Goal: Task Accomplishment & Management: Complete application form

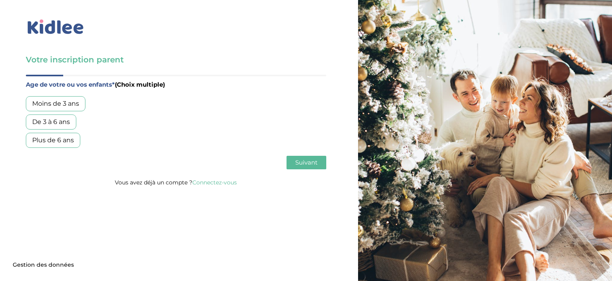
click at [65, 143] on div "Plus de 6 ans" at bounding box center [53, 140] width 54 height 15
click at [302, 164] on span "Suivant" at bounding box center [306, 162] width 22 height 8
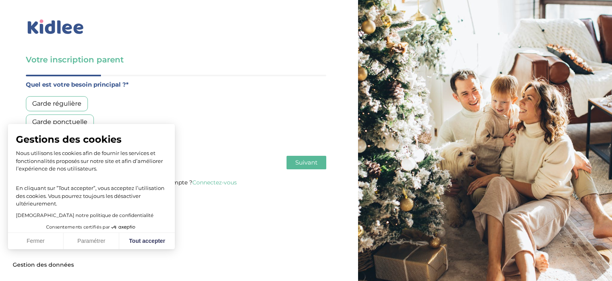
click at [61, 104] on div "Garde régulière" at bounding box center [57, 103] width 62 height 15
click at [44, 242] on button "Fermer" at bounding box center [36, 241] width 56 height 17
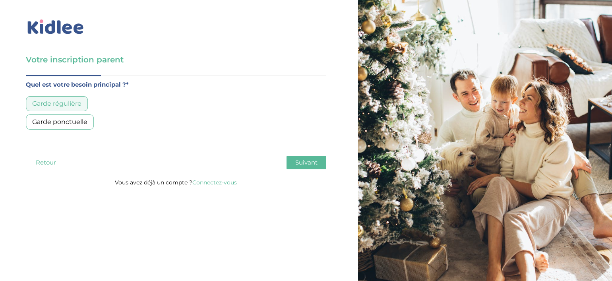
click at [293, 162] on button "Suivant" at bounding box center [306, 163] width 40 height 14
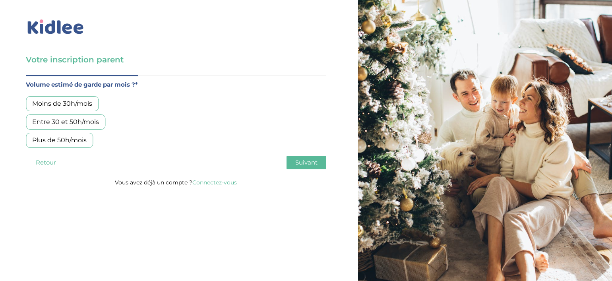
click at [81, 104] on div "Moins de 30h/mois" at bounding box center [62, 103] width 73 height 15
click at [311, 164] on span "Suivant" at bounding box center [306, 162] width 22 height 8
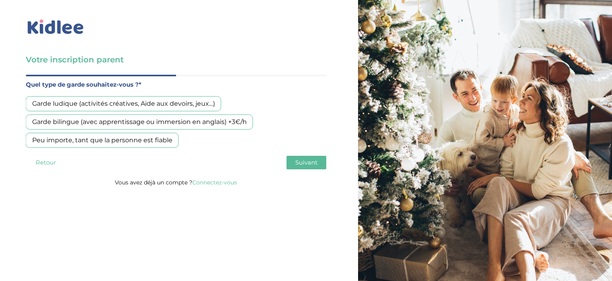
click at [165, 140] on div "Peu importe, tant que la personne est fiable" at bounding box center [102, 140] width 153 height 15
click at [289, 160] on button "Suivant" at bounding box center [306, 163] width 40 height 14
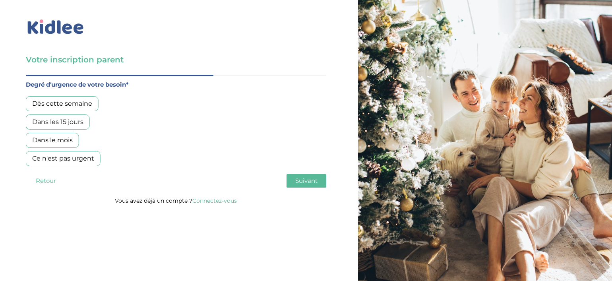
click at [67, 142] on div "Dans le mois" at bounding box center [52, 140] width 53 height 15
click at [297, 184] on button "Suivant" at bounding box center [306, 181] width 40 height 14
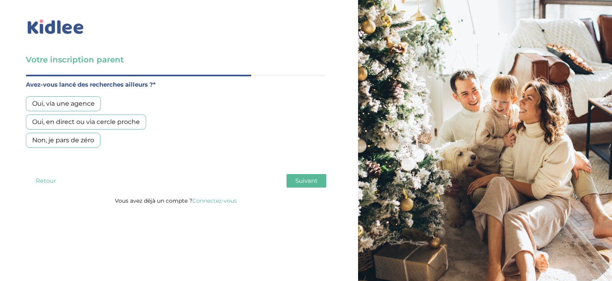
click at [74, 124] on div "Oui, en direct ou via cercle proche" at bounding box center [86, 121] width 120 height 15
click at [297, 181] on span "Suivant" at bounding box center [306, 181] width 22 height 8
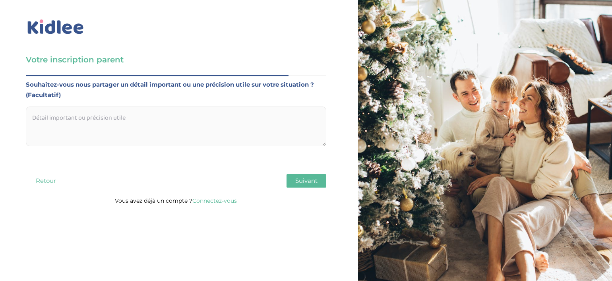
click at [84, 113] on textarea at bounding box center [176, 126] width 300 height 40
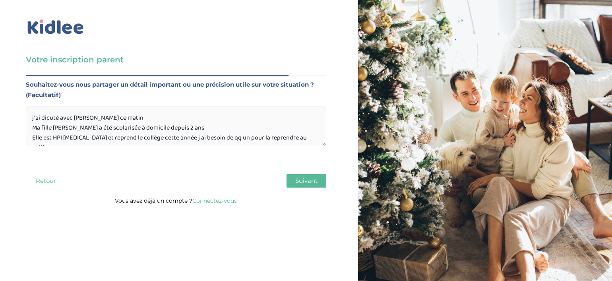
scroll to position [8, 0]
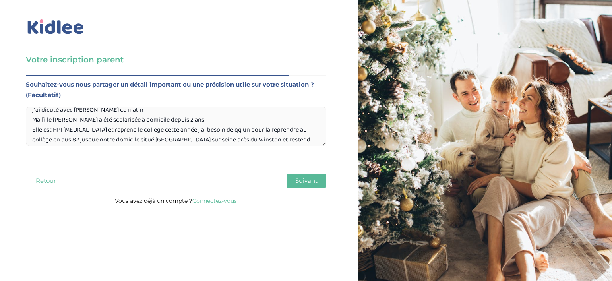
click at [312, 130] on textarea "j' ai dicuté avec Ferian ce matin Ma fille Mirella a été scolarisée à domicile …" at bounding box center [176, 126] width 300 height 40
click at [220, 140] on textarea "j' ai dicuté avec Ferian ce matin Ma fille Mirella a été scolarisée à domicile …" at bounding box center [176, 126] width 300 height 40
click at [250, 141] on textarea "j' ai dicuté avec Ferian ce matin Ma fille Mirella a été scolarisée à domicile …" at bounding box center [176, 126] width 300 height 40
click at [308, 141] on textarea "j' ai dicuté avec Ferian ce matin Ma fille Mirella a été scolarisée à domicile …" at bounding box center [176, 126] width 300 height 40
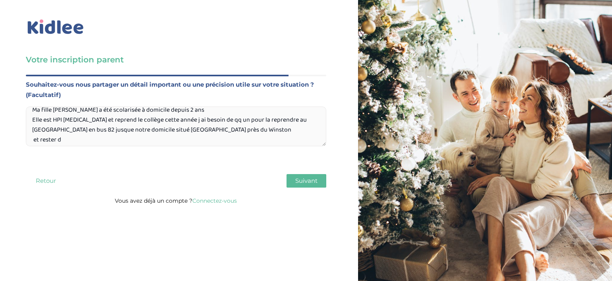
click at [60, 141] on textarea "j' ai dicuté avec Ferian ce matin Ma fille Mirella a été scolarisée à domicile …" at bounding box center [176, 126] width 300 height 40
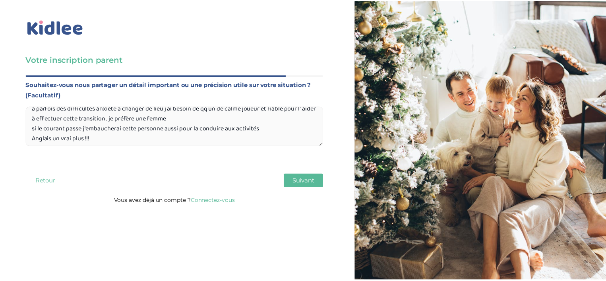
scroll to position [69, 0]
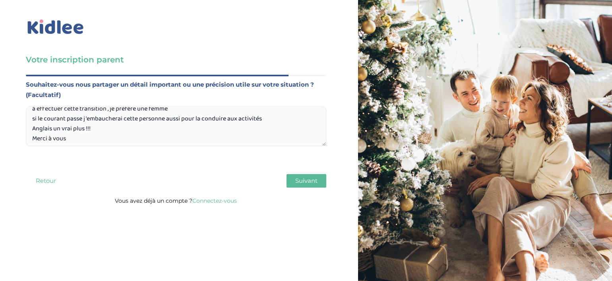
type textarea "j' ai dicuté avec Ferian ce matin Ma fille Mirella a été scolarisée à domicile …"
click at [299, 178] on span "Suivant" at bounding box center [306, 181] width 22 height 8
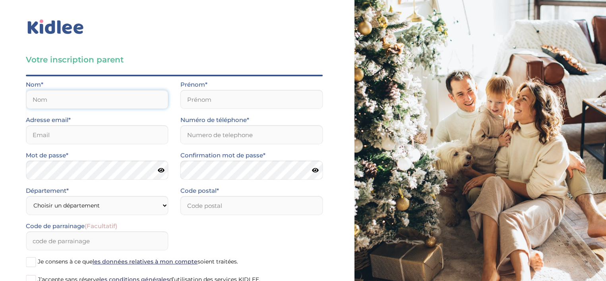
click at [95, 98] on input "text" at bounding box center [97, 99] width 143 height 19
type input "LAURENCE"
click at [204, 101] on input "text" at bounding box center [251, 99] width 143 height 19
type input "Christelle"
click at [94, 133] on input "email" at bounding box center [97, 134] width 143 height 19
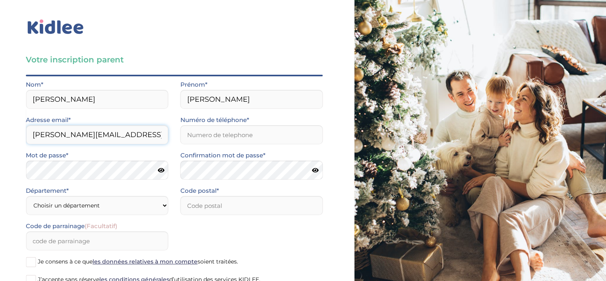
type input "laurence.christelle@yahoo.fr"
click at [216, 135] on input "Numéro de téléphone*" at bounding box center [251, 134] width 143 height 19
type input "0660038637"
click at [79, 209] on select "Choisir un département Paris (75) Hauts-de-Seine (92) Yvelines (78) Val-de-Marn…" at bounding box center [97, 205] width 143 height 19
select select "92"
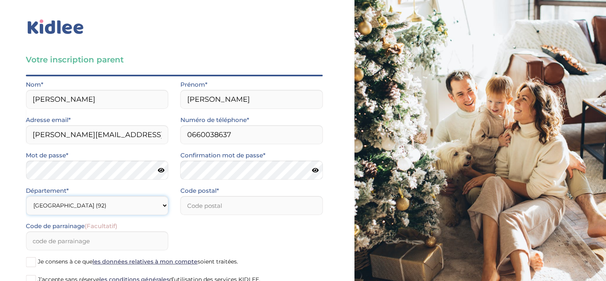
click at [26, 196] on select "Choisir un département Paris (75) Hauts-de-Seine (92) Yvelines (78) Val-de-Marn…" at bounding box center [97, 205] width 143 height 19
click at [204, 203] on input "number" at bounding box center [251, 205] width 143 height 19
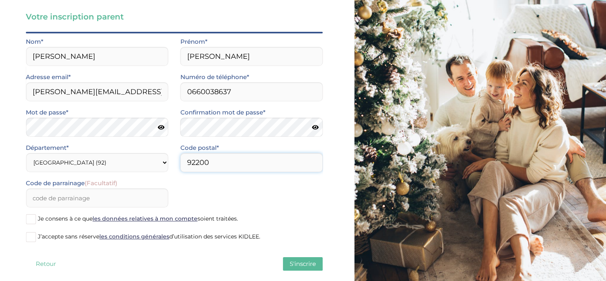
scroll to position [55, 0]
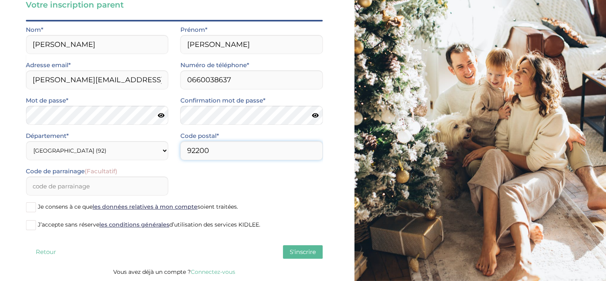
type input "92200"
click at [32, 207] on span at bounding box center [31, 207] width 10 height 10
click at [0, 0] on input "Je consens à ce que les données relatives à mon compte soient traitées." at bounding box center [0, 0] width 0 height 0
click at [31, 226] on span at bounding box center [31, 225] width 10 height 10
click at [0, 0] on input "J’accepte sans réserve les conditions générales d’utilisation des services KIDL…" at bounding box center [0, 0] width 0 height 0
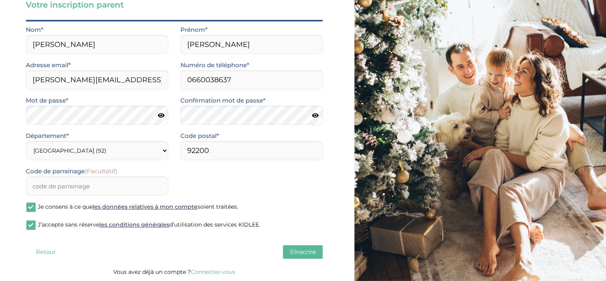
click at [305, 255] on button "S'inscrire" at bounding box center [303, 252] width 40 height 14
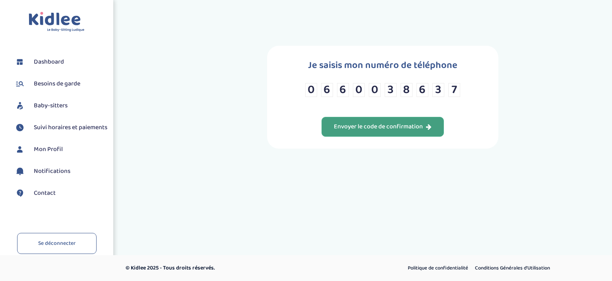
click at [394, 124] on div "Envoyer le code de confirmation" at bounding box center [383, 126] width 98 height 9
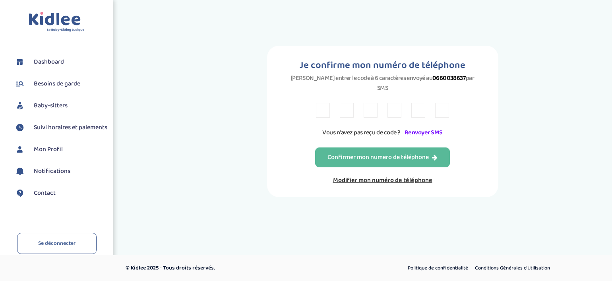
click at [324, 103] on input "text" at bounding box center [323, 110] width 14 height 15
type input "N"
type input "3"
type input "M"
type input "7"
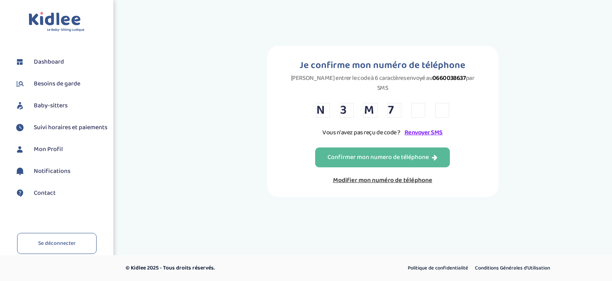
type input "T"
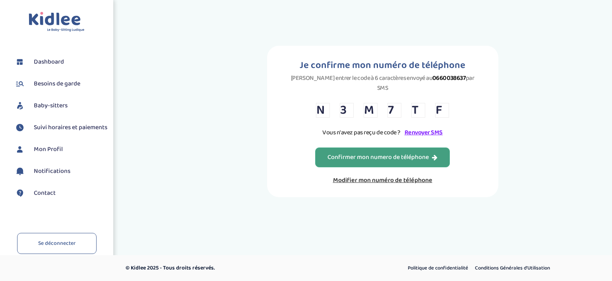
type input "F"
click at [353, 153] on div "Confirmer mon numero de téléphone" at bounding box center [382, 157] width 110 height 9
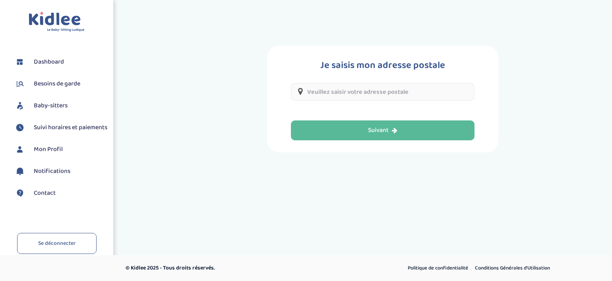
click at [345, 91] on input "text" at bounding box center [382, 91] width 183 height 17
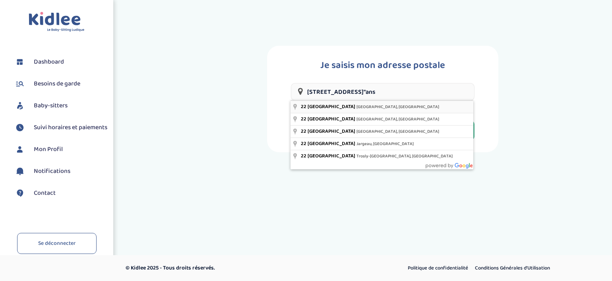
type input "22 Rue d'Orléans, Neuilly-sur-Seine, France"
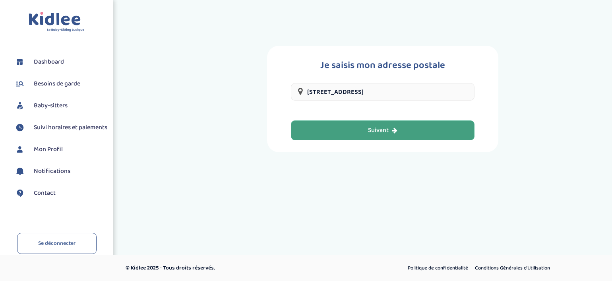
click at [352, 131] on button "Suivant" at bounding box center [382, 130] width 183 height 20
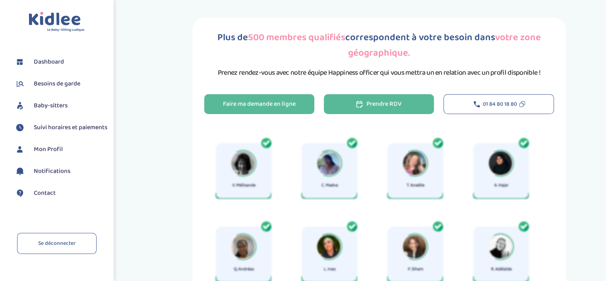
click at [358, 108] on button "Prendre RDV" at bounding box center [379, 104] width 110 height 20
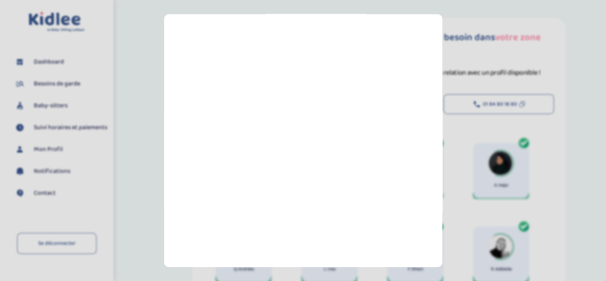
scroll to position [106, 0]
